Goal: Task Accomplishment & Management: Use online tool/utility

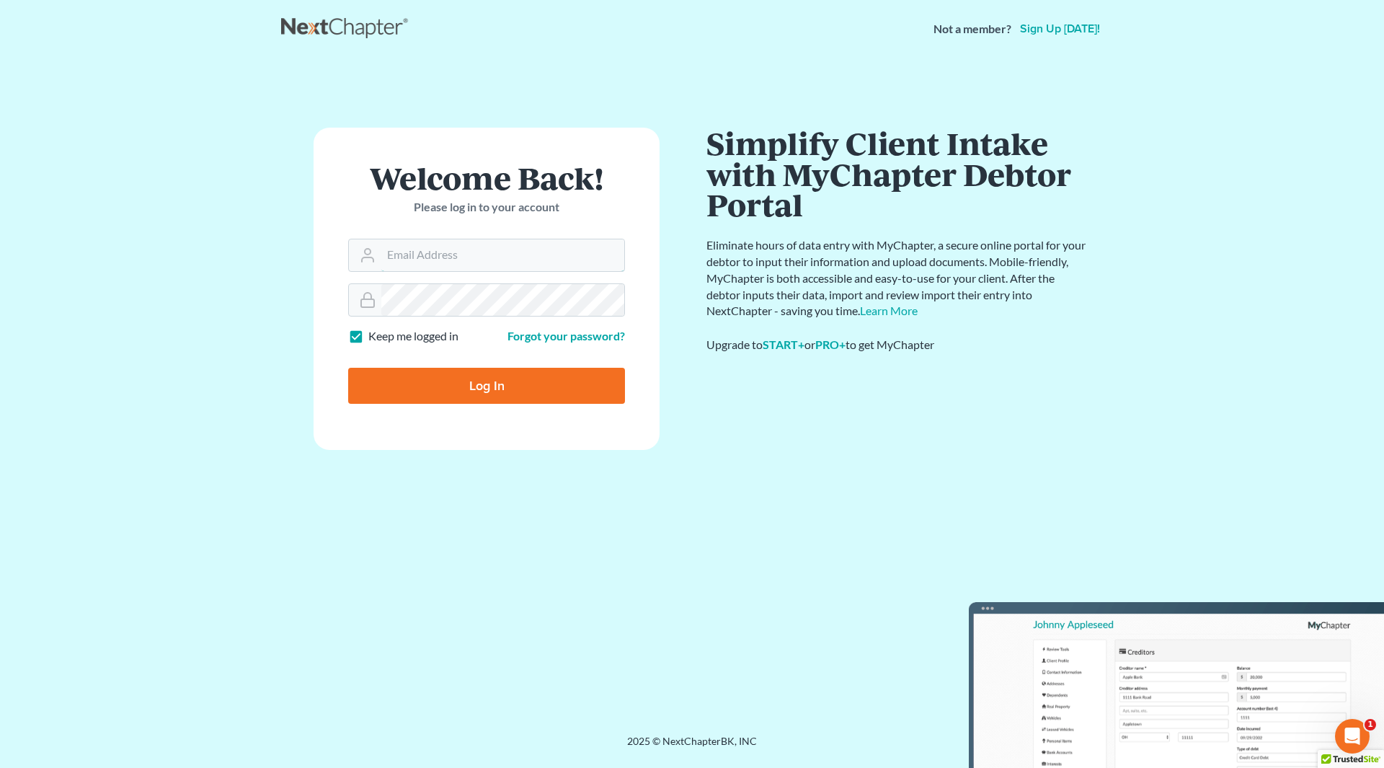
type input "[PERSON_NAME][EMAIL_ADDRESS][DOMAIN_NAME]"
click at [496, 381] on input "Log In" at bounding box center [486, 386] width 277 height 36
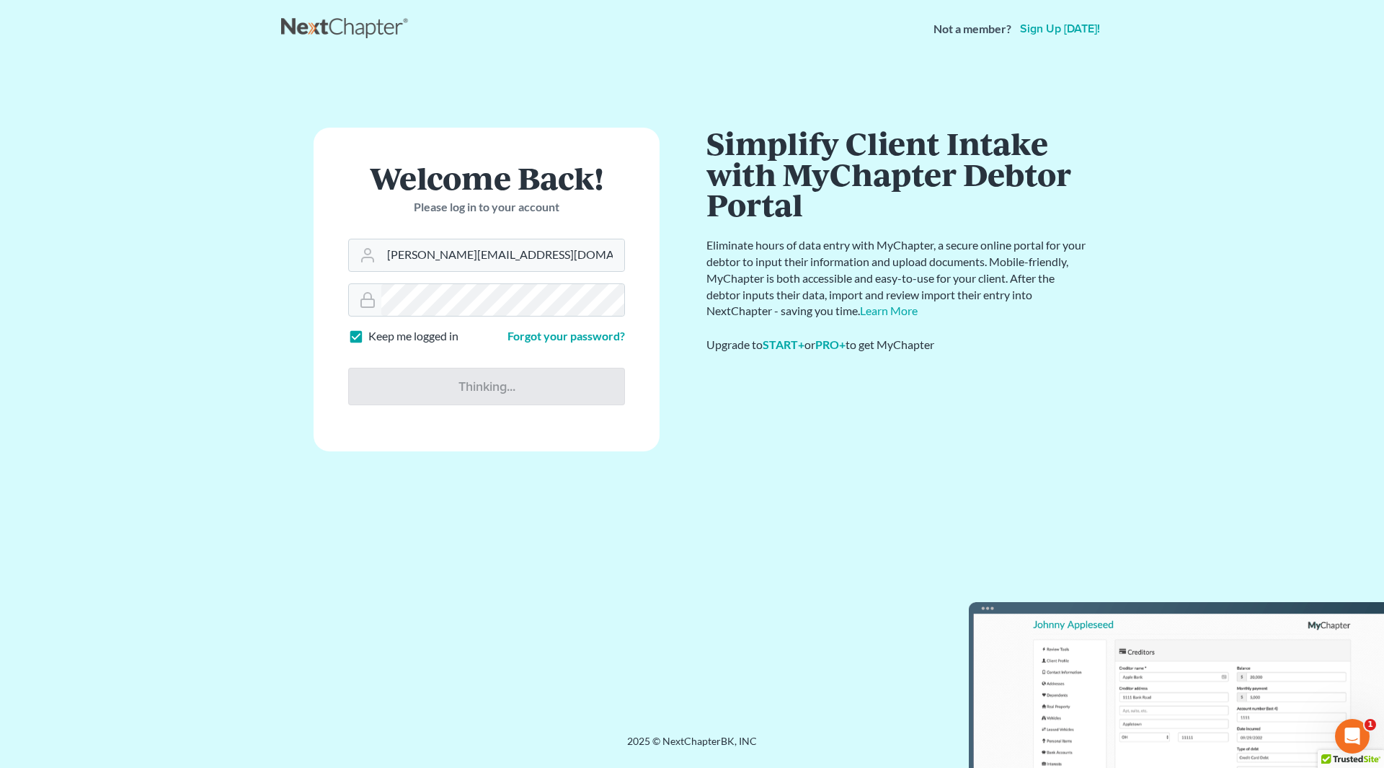
type input "Thinking..."
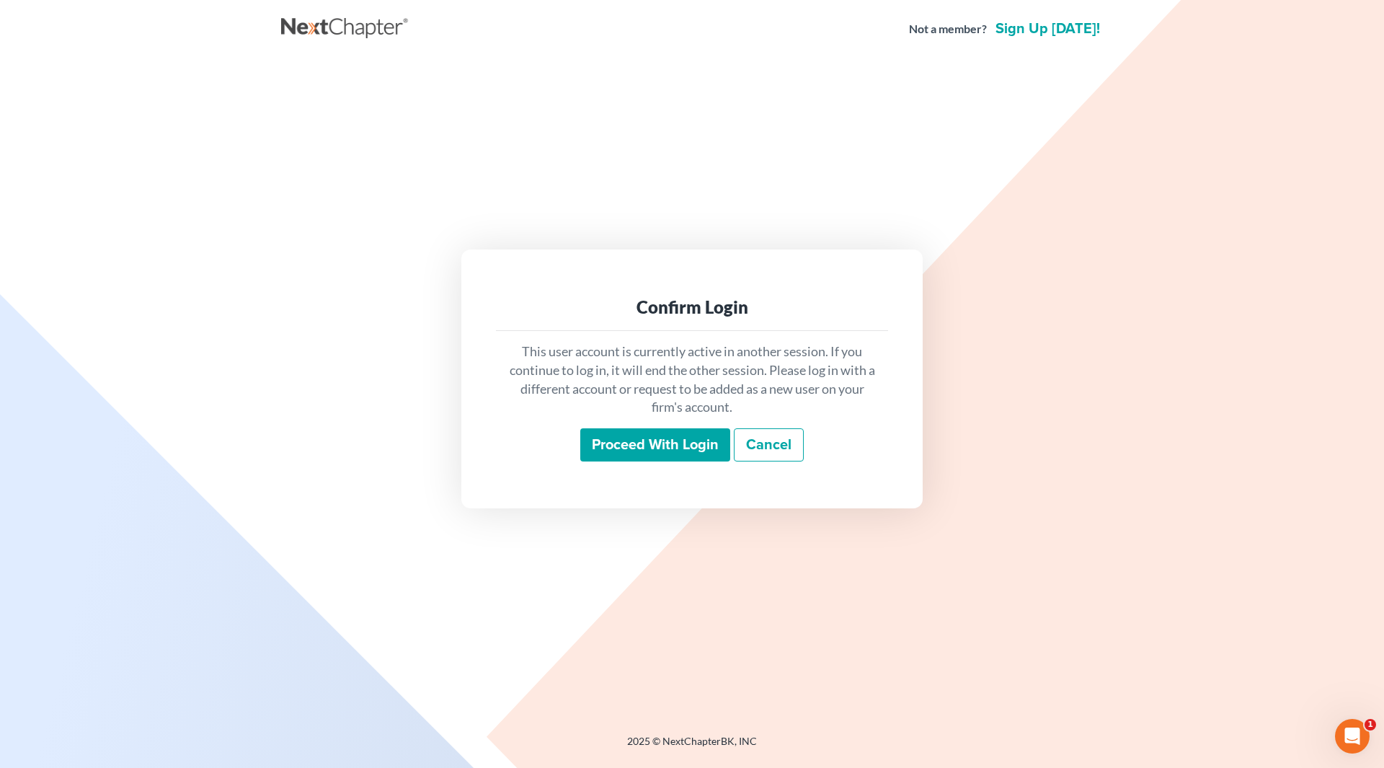
click at [705, 453] on input "Proceed with login" at bounding box center [655, 444] width 150 height 33
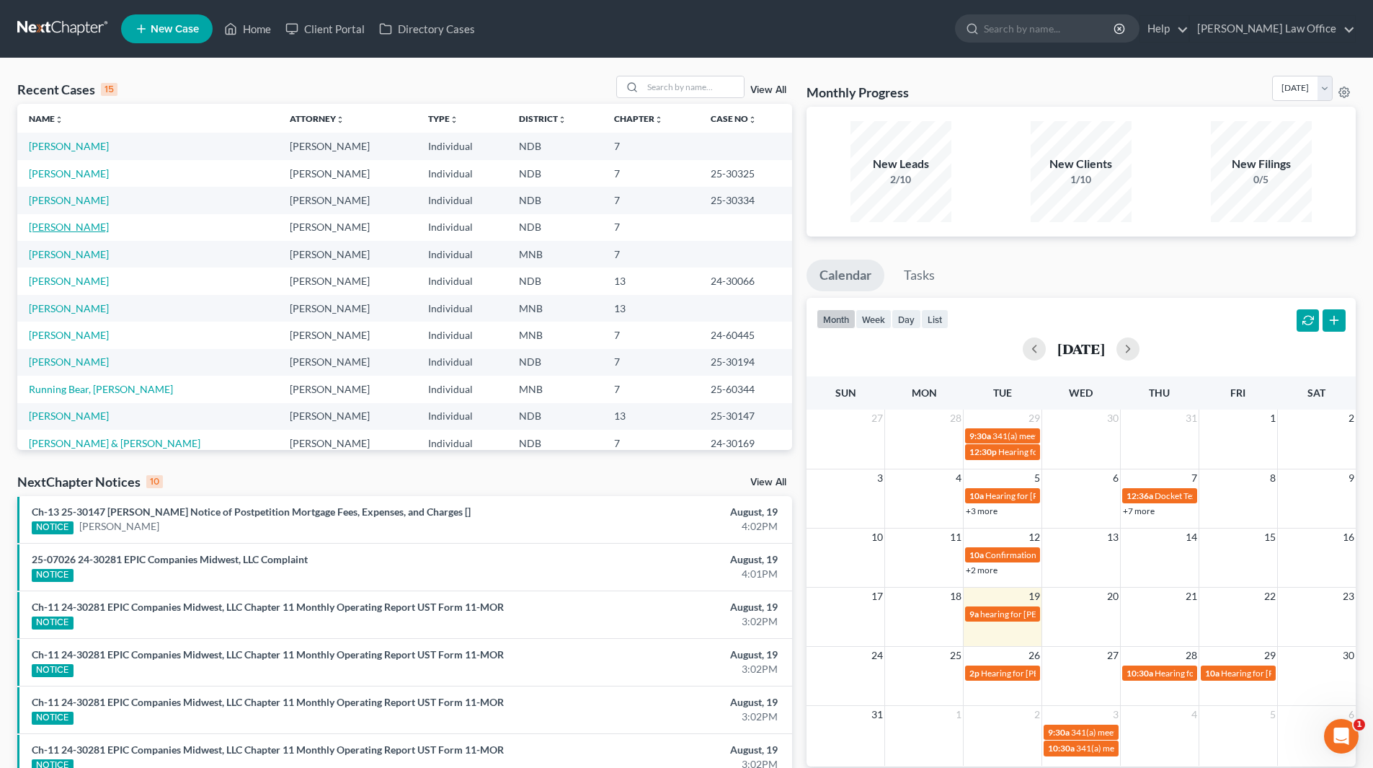
click at [70, 226] on link "[PERSON_NAME]" at bounding box center [69, 227] width 80 height 12
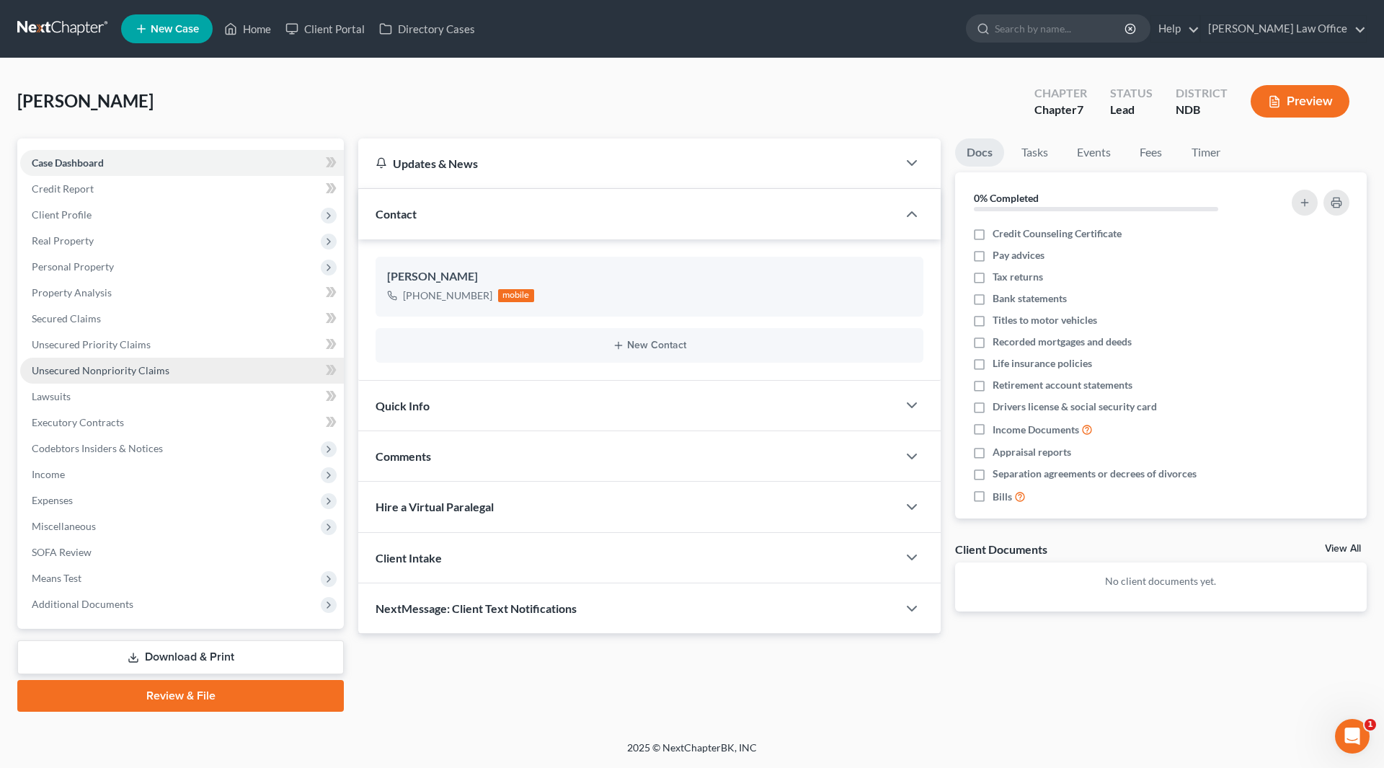
click at [121, 366] on span "Unsecured Nonpriority Claims" at bounding box center [101, 370] width 138 height 12
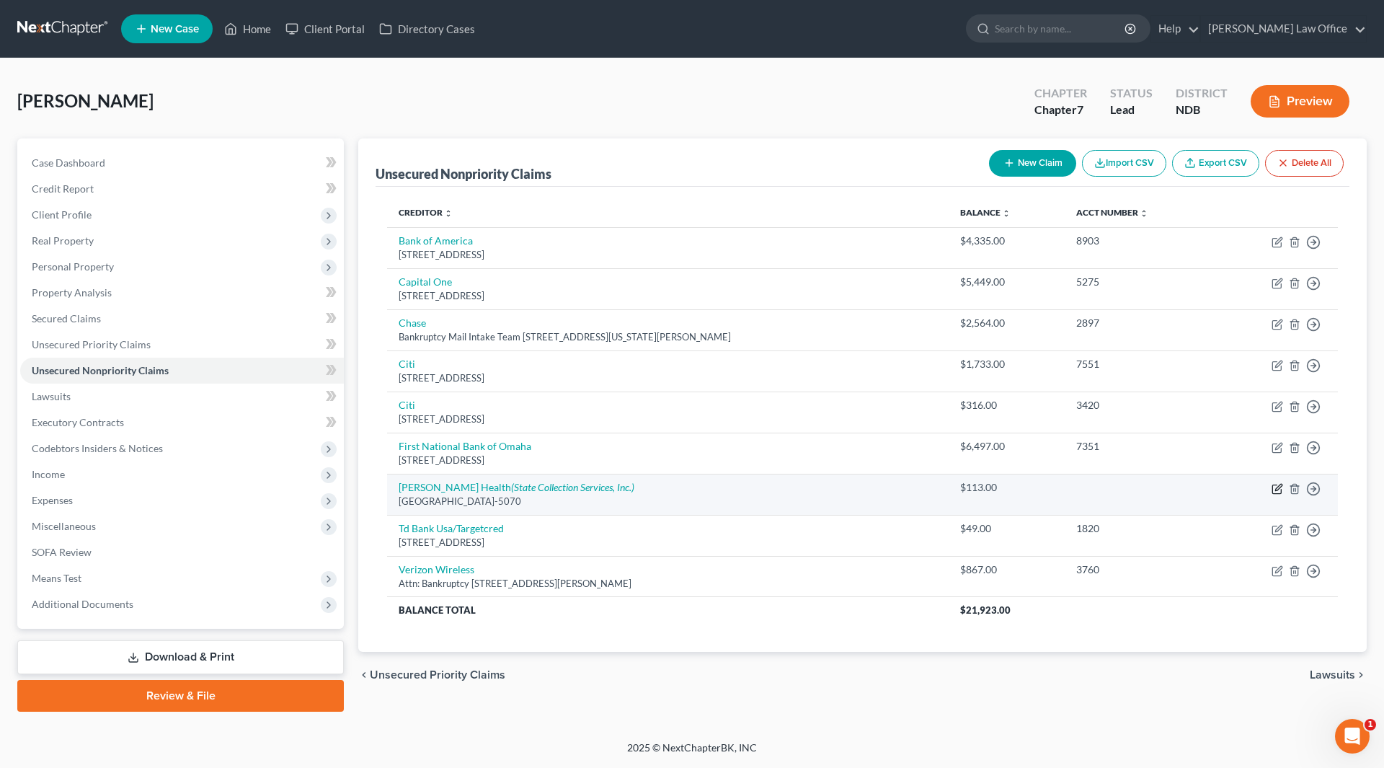
click at [1278, 486] on icon "button" at bounding box center [1278, 487] width 6 height 6
select select "43"
select select "9"
select select "0"
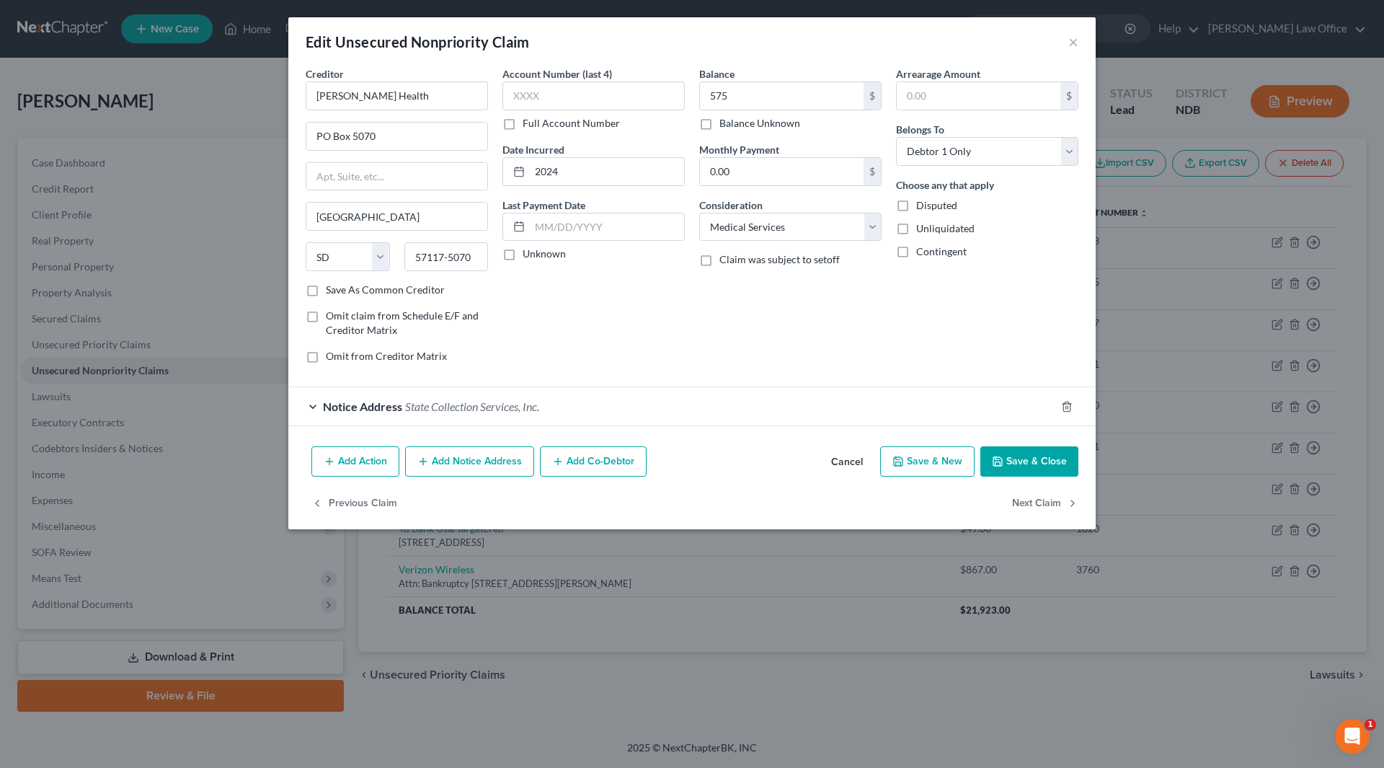
click at [1030, 463] on button "Save & Close" at bounding box center [1029, 461] width 98 height 30
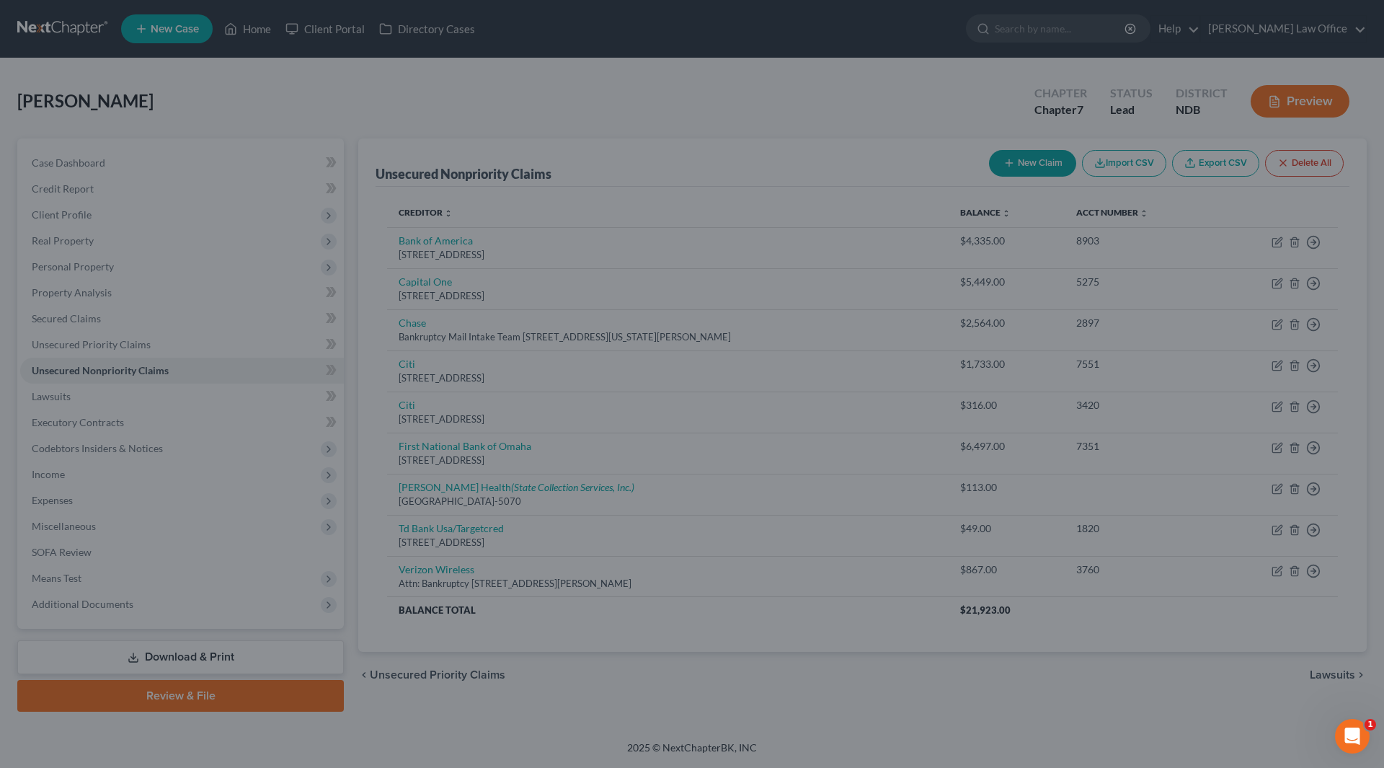
type input "575.00"
type input "0"
